Goal: Information Seeking & Learning: Check status

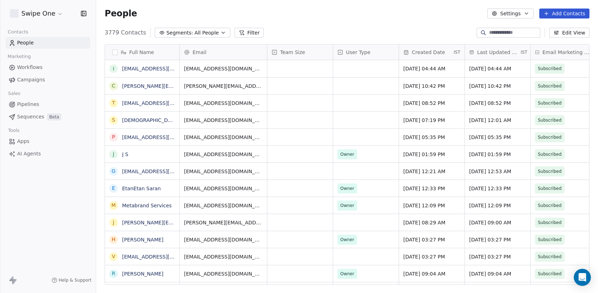
scroll to position [258, 502]
click at [505, 38] on div "Full Name i [EMAIL_ADDRESS][DOMAIN_NAME] c [PERSON_NAME][EMAIL_ADDRESS][DOMAIN_…" at bounding box center [347, 167] width 502 height 258
click at [505, 37] on div at bounding box center [509, 33] width 64 height 10
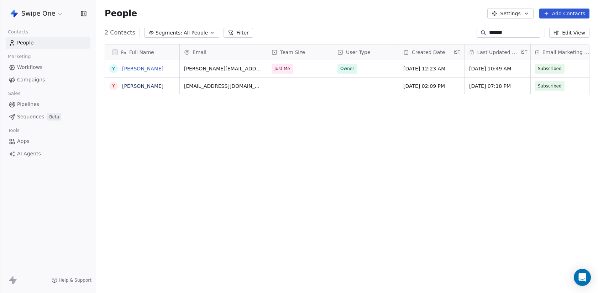
type input "*******"
click at [137, 69] on link "[PERSON_NAME]" at bounding box center [142, 69] width 41 height 6
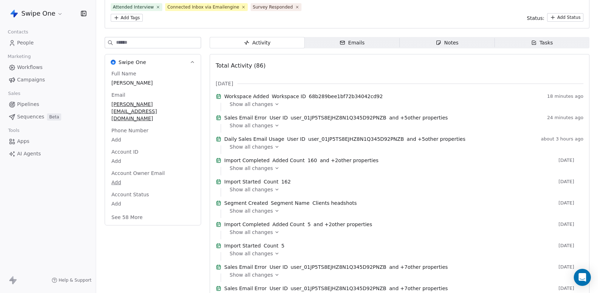
scroll to position [62, 0]
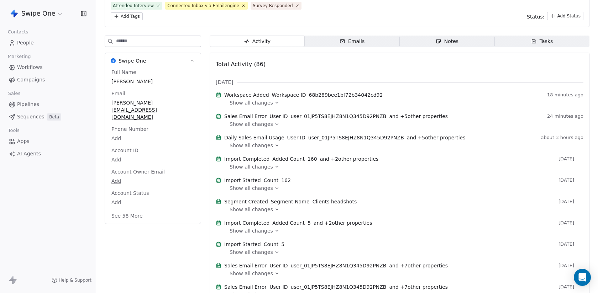
click at [262, 128] on span "Show all changes" at bounding box center [251, 124] width 43 height 7
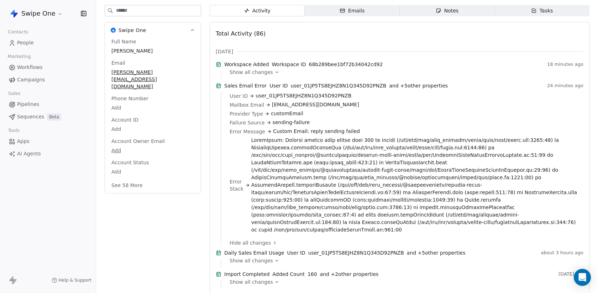
scroll to position [99, 0]
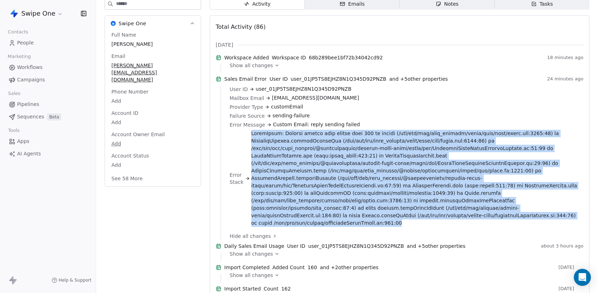
drag, startPoint x: 251, startPoint y: 143, endPoint x: 551, endPoint y: 228, distance: 312.3
click at [551, 228] on div "User ID user_01JP5TS8EJHZ8N1Q345D92PNZB Mailbox Email [EMAIL_ADDRESS][DOMAIN_NA…" at bounding box center [404, 158] width 349 height 147
copy span "AxiosError: Request failed with status code 404 at settle (/usr/src/app/node_mo…"
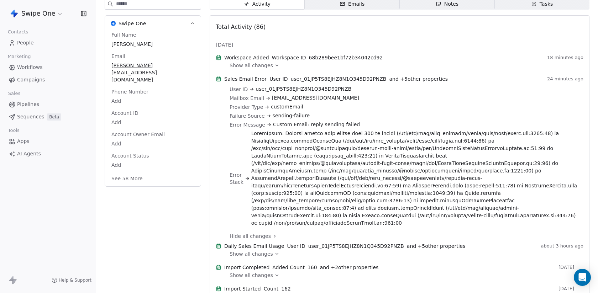
click at [232, 128] on span "Error Message" at bounding box center [248, 124] width 36 height 7
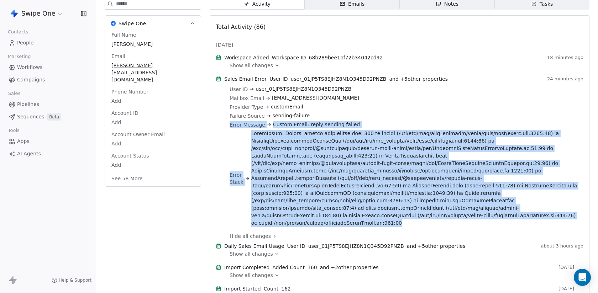
drag, startPoint x: 231, startPoint y: 134, endPoint x: 489, endPoint y: 224, distance: 274.0
click at [489, 224] on div "User ID user_01JP5TS8EJHZ8N1Q345D92PNZB Mailbox Email [EMAIL_ADDRESS][DOMAIN_NA…" at bounding box center [404, 156] width 349 height 142
copy div "Error Message Custom Email: reply sending failed Error Stack AxiosError: Reques…"
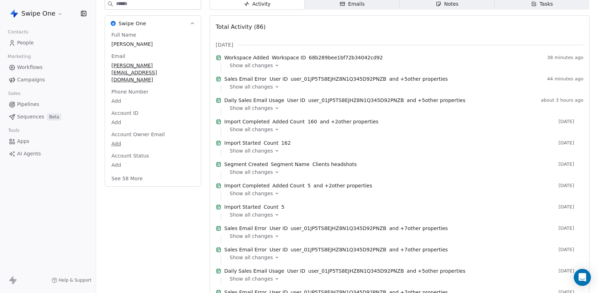
click at [249, 90] on span "Show all changes" at bounding box center [251, 86] width 43 height 7
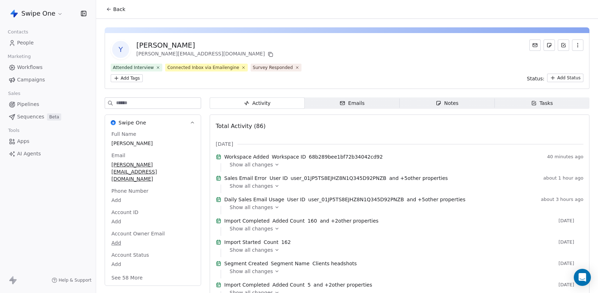
click at [270, 190] on div "Show all changes" at bounding box center [404, 186] width 349 height 7
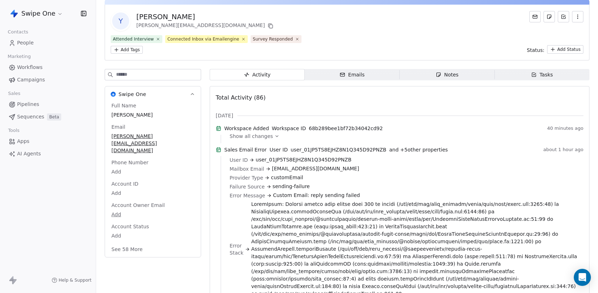
scroll to position [29, 0]
click at [277, 156] on div "Sales Email Error User ID user_01JP5TS8EJHZ8N1Q345D92PNZB and + 5 other propert…" at bounding box center [400, 151] width 368 height 10
click at [278, 163] on span "user_01JP5TS8EJHZ8N1Q345D92PNZB" at bounding box center [304, 159] width 96 height 7
copy span "user_01JP5TS8EJHZ8N1Q345D92PNZB"
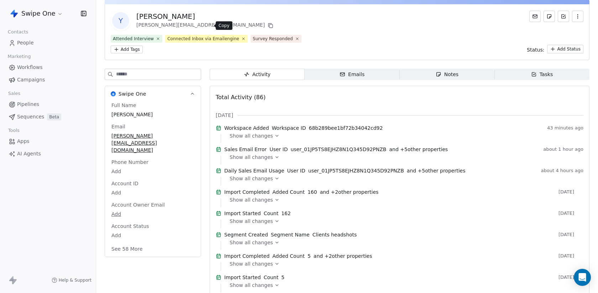
click at [269, 25] on icon at bounding box center [270, 26] width 3 height 3
